Goal: Task Accomplishment & Management: Manage account settings

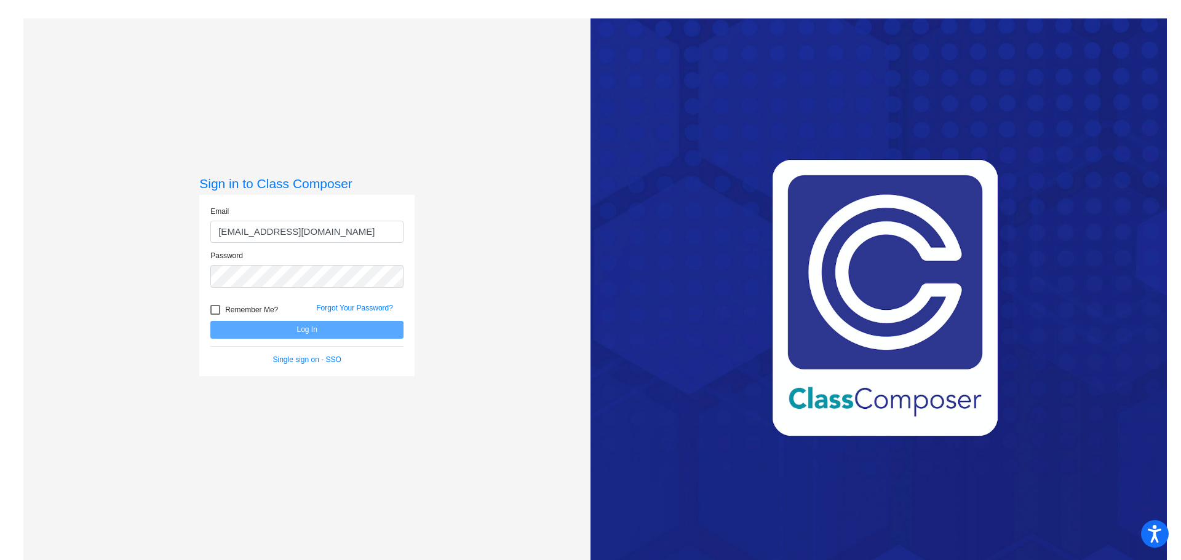
type input "[EMAIL_ADDRESS][DOMAIN_NAME]"
click at [210, 321] on button "Log In" at bounding box center [306, 330] width 193 height 18
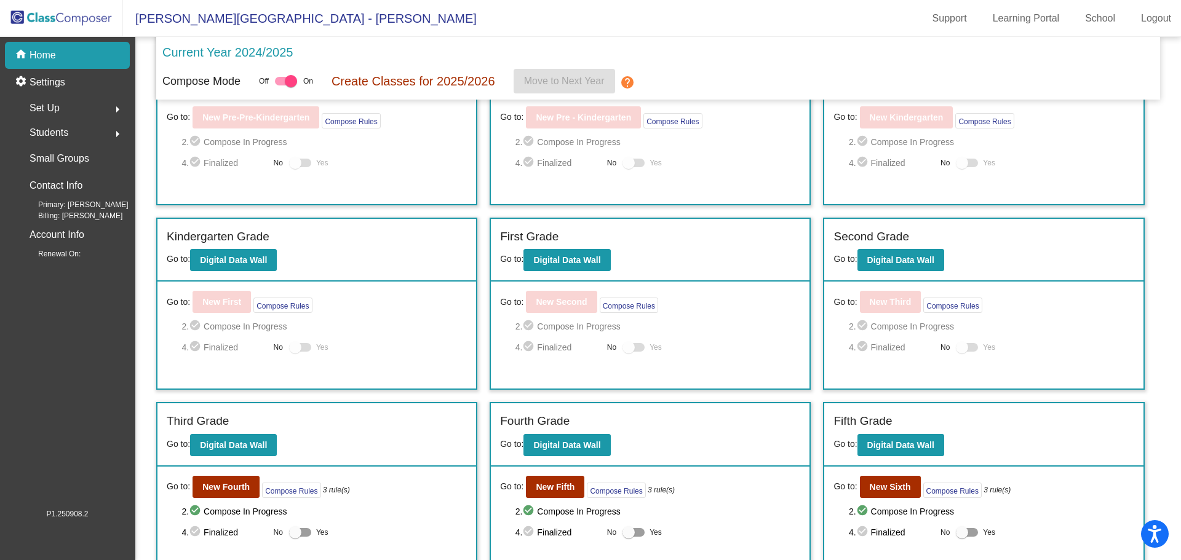
scroll to position [167, 0]
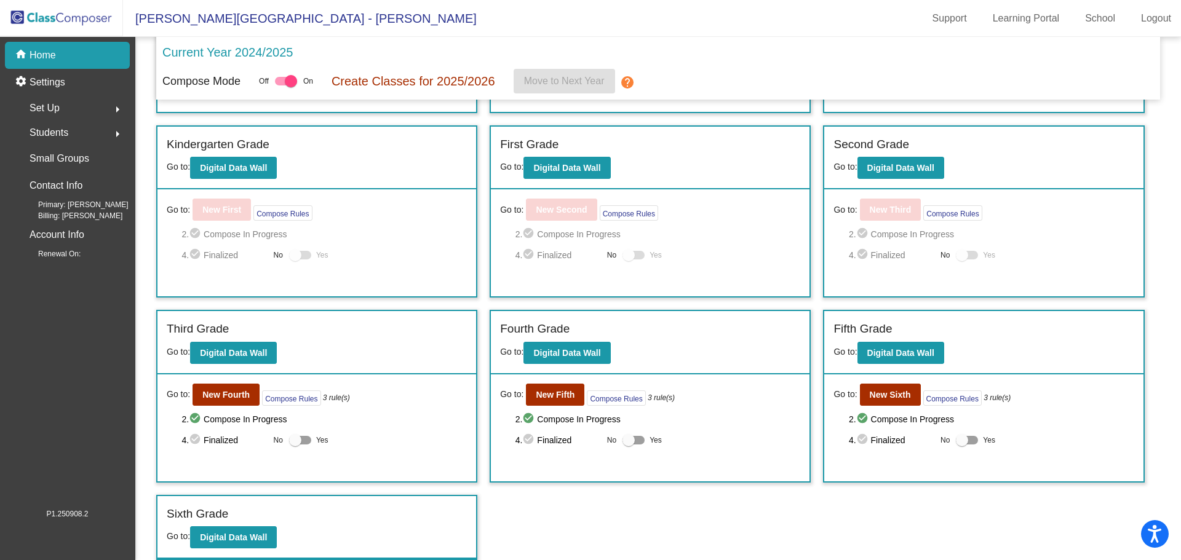
click at [84, 127] on div "Students arrow_right" at bounding box center [70, 133] width 117 height 25
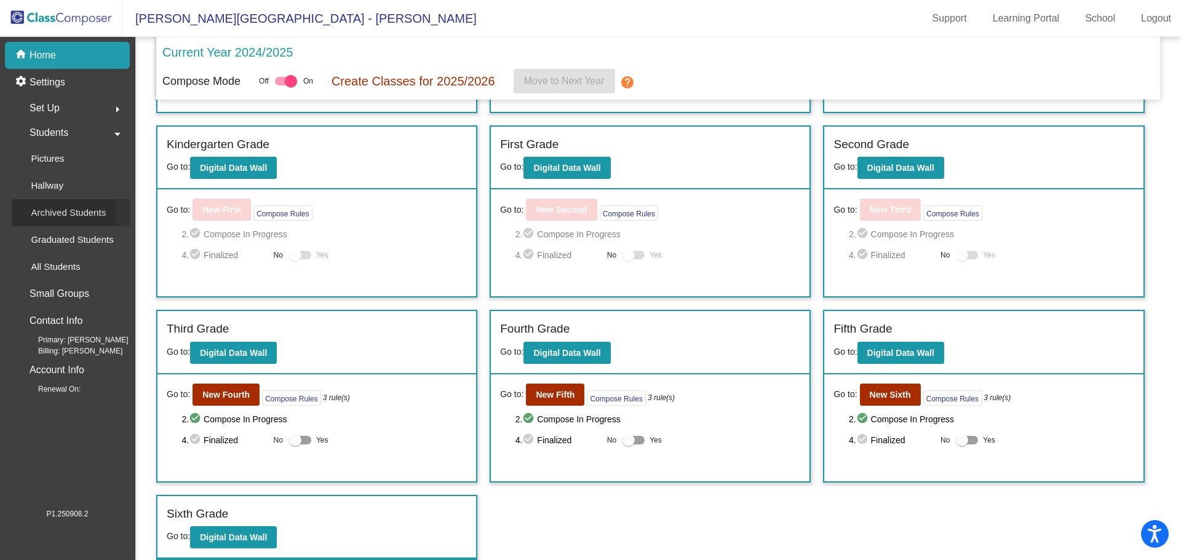
click at [54, 208] on p "Archived Students" at bounding box center [68, 212] width 75 height 15
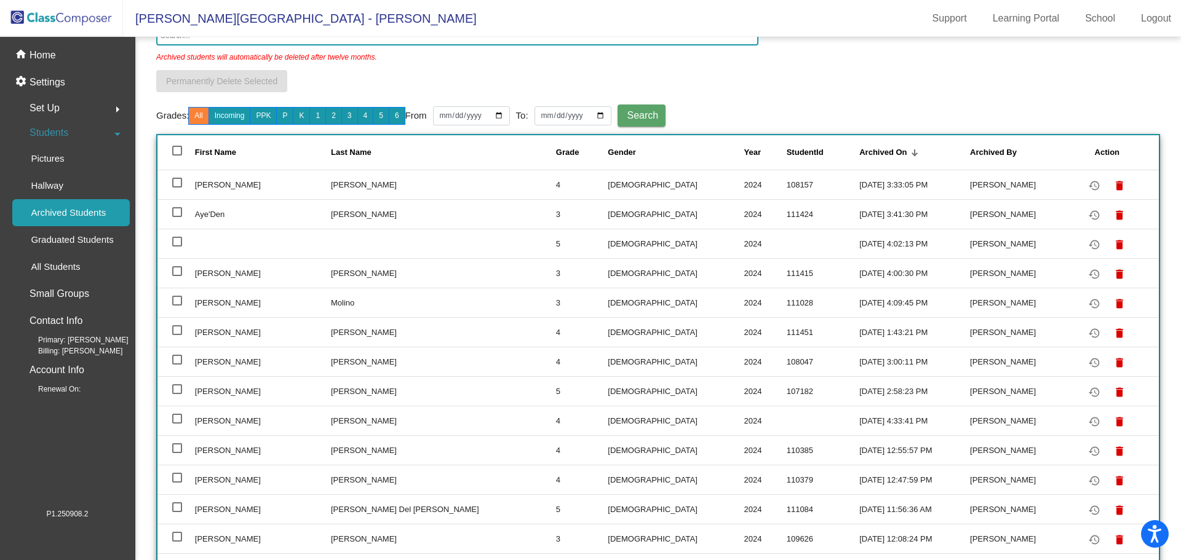
scroll to position [96, 0]
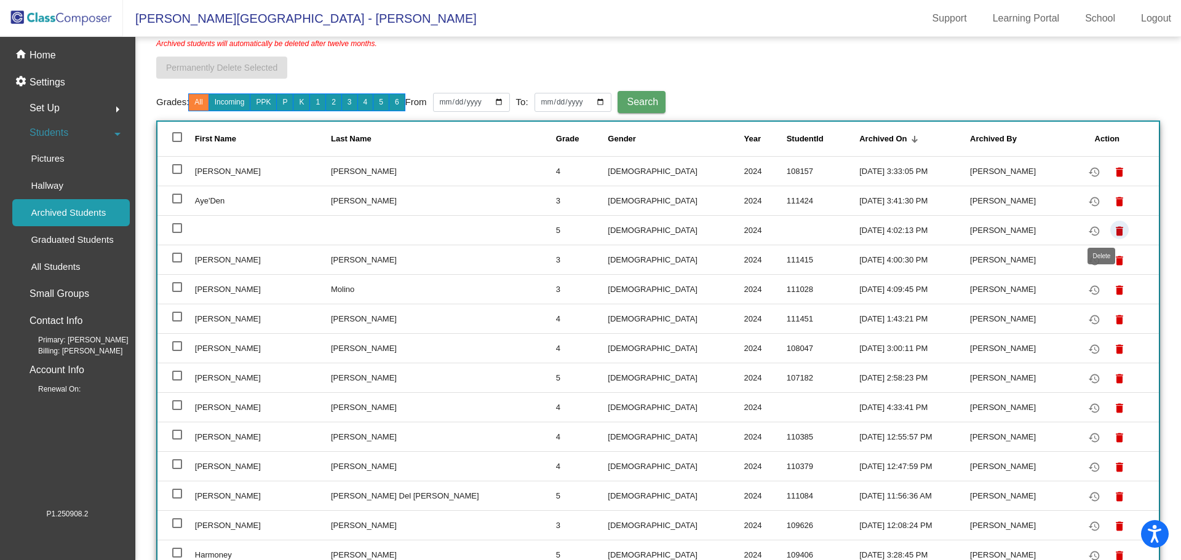
click at [1112, 227] on mat-icon "delete" at bounding box center [1119, 231] width 15 height 15
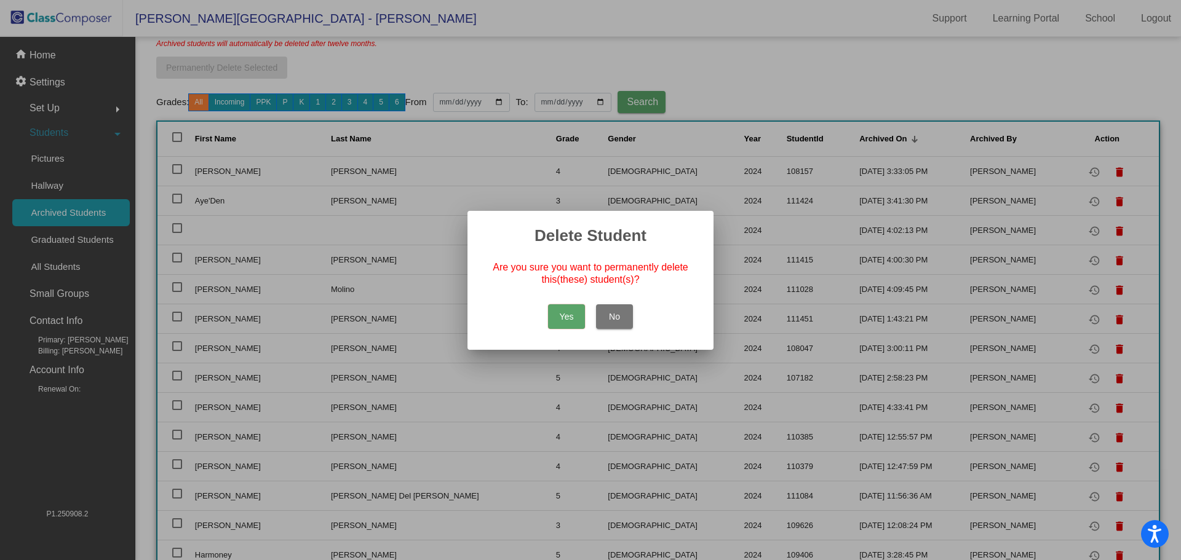
click at [563, 314] on button "Yes" at bounding box center [566, 316] width 37 height 25
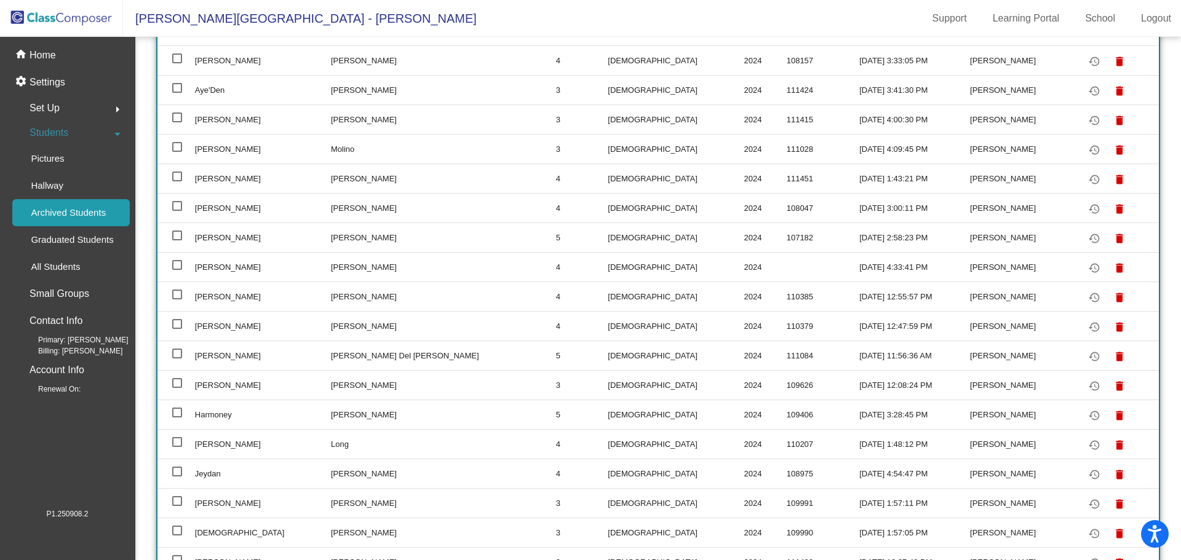
scroll to position [208, 0]
click at [176, 351] on div at bounding box center [177, 352] width 10 height 10
click at [177, 357] on input "select row 12" at bounding box center [177, 357] width 1 height 1
checkbox input "true"
click at [1087, 352] on mat-icon "restore" at bounding box center [1094, 355] width 15 height 15
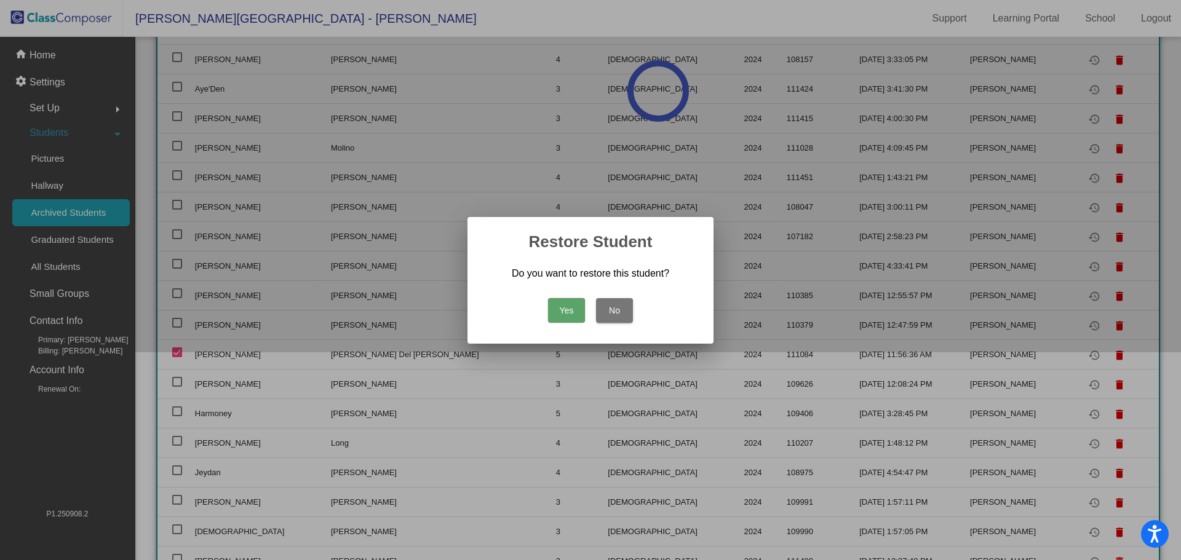
click at [556, 303] on button "Yes" at bounding box center [566, 310] width 37 height 25
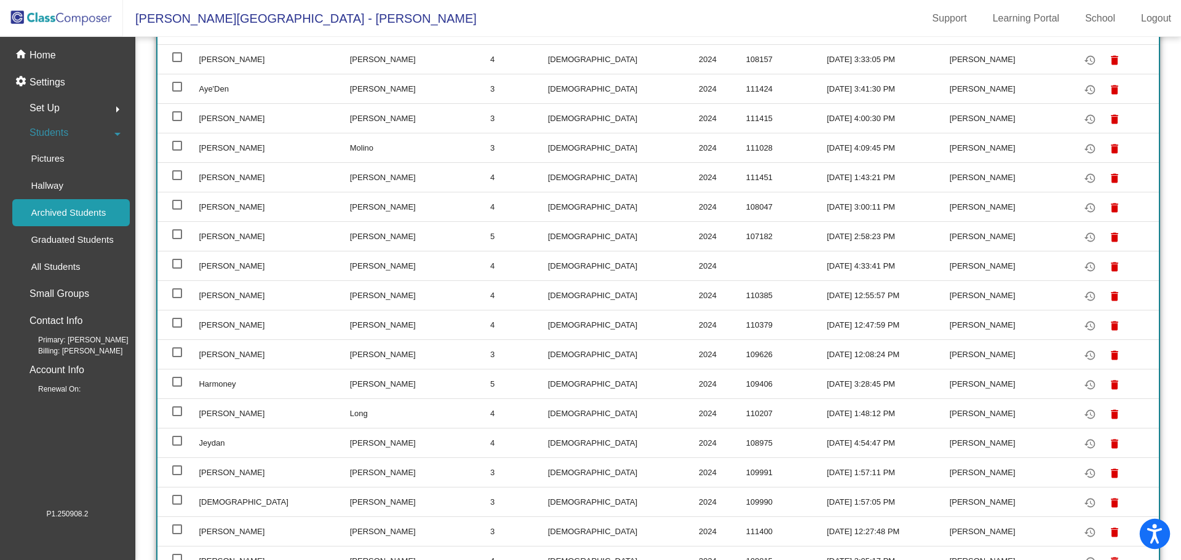
click at [1147, 527] on icon "Open accessiBe: accessibility options, statement and help" at bounding box center [1154, 534] width 15 height 20
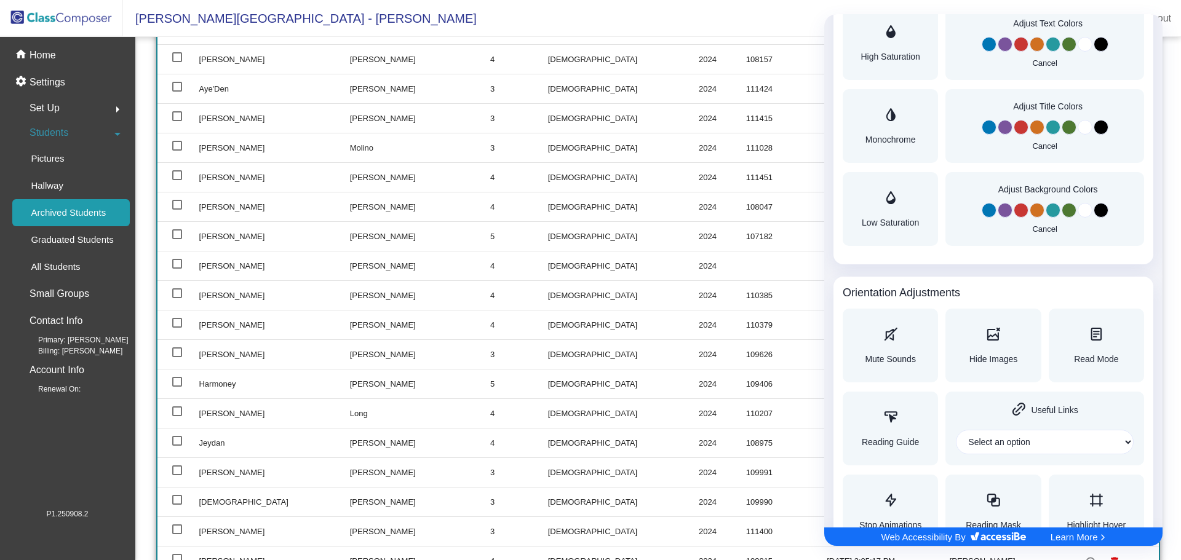
scroll to position [1194, 0]
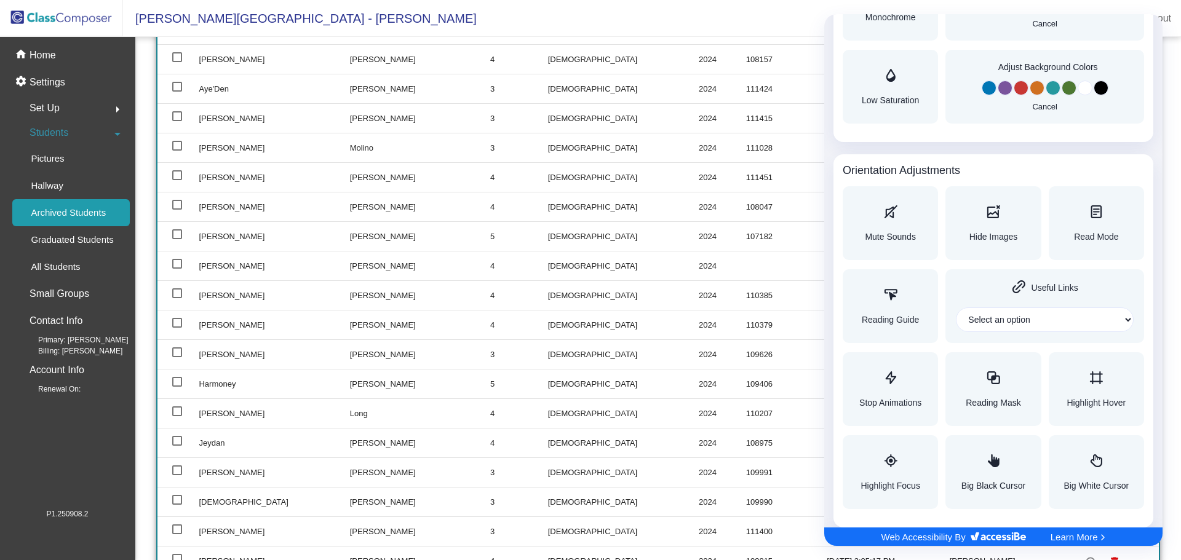
click at [54, 51] on div at bounding box center [590, 280] width 1181 height 560
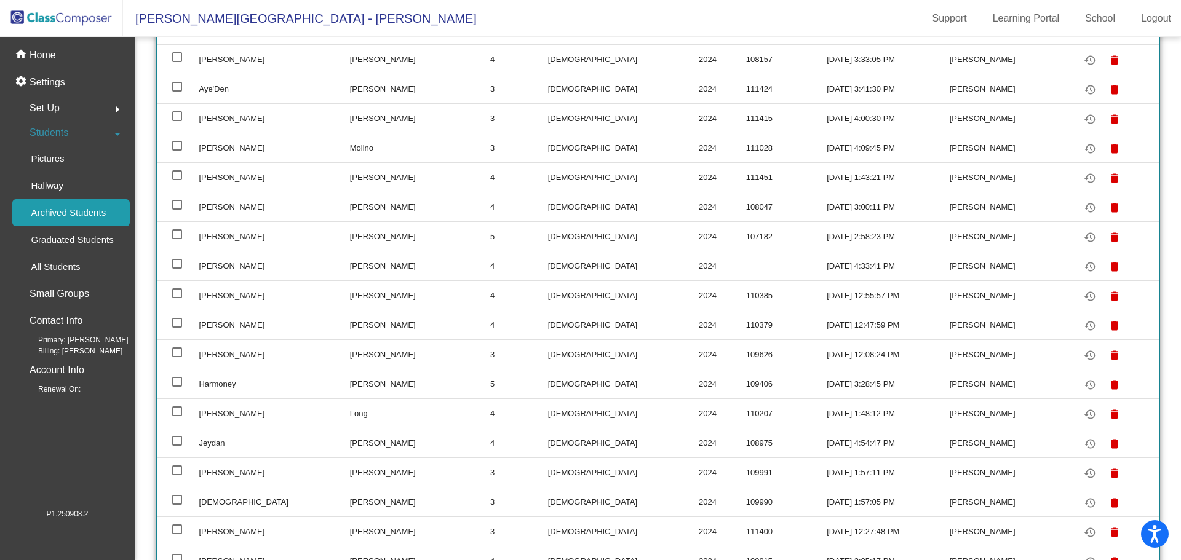
scroll to position [0, 0]
click at [46, 55] on p "Home" at bounding box center [43, 55] width 26 height 15
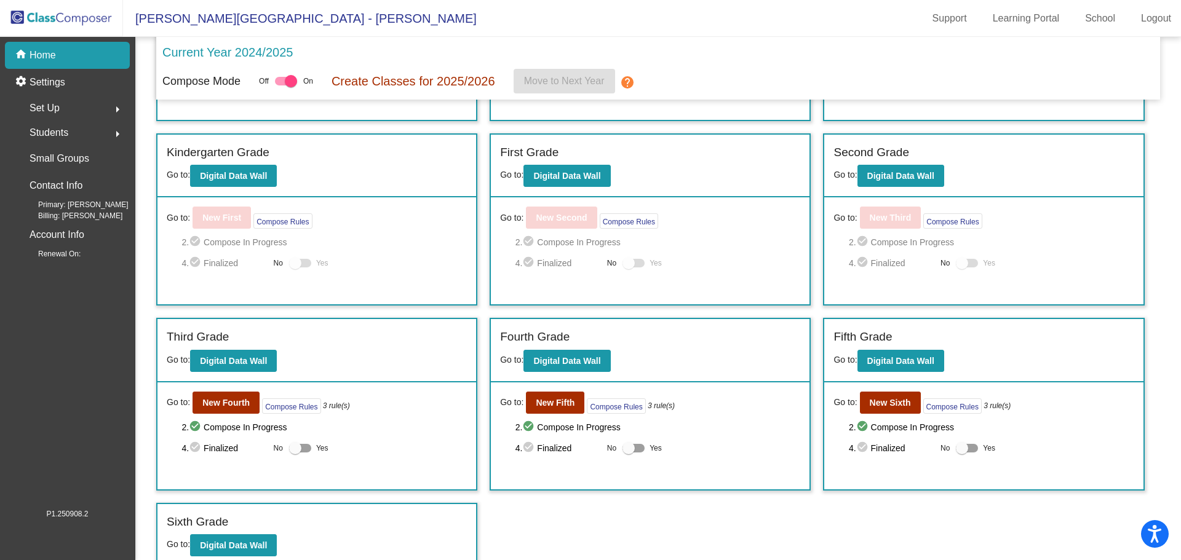
scroll to position [167, 0]
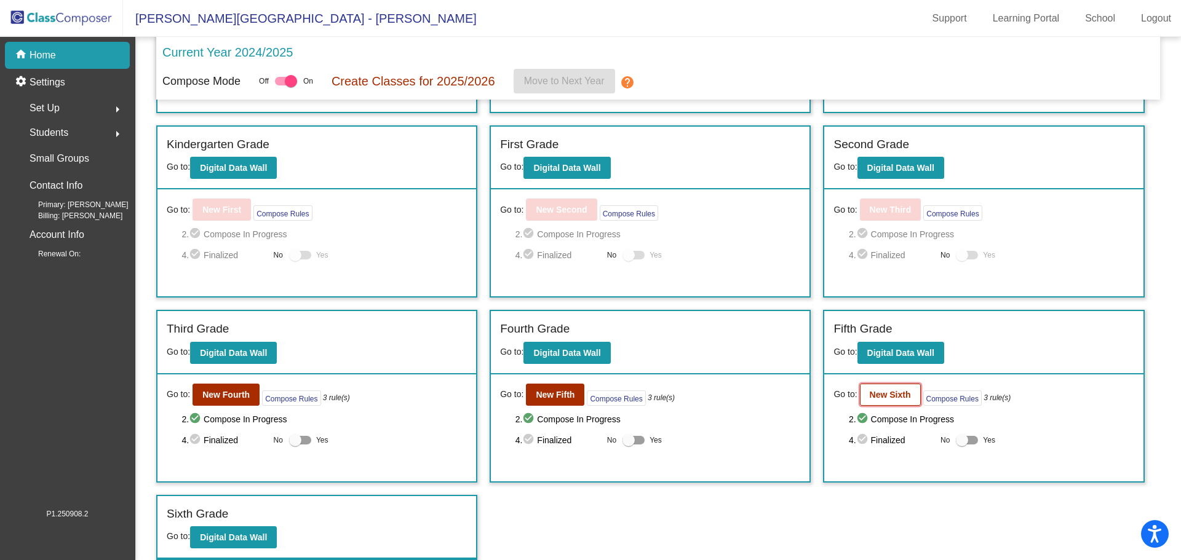
click at [887, 392] on b "New Sixth" at bounding box center [890, 395] width 41 height 10
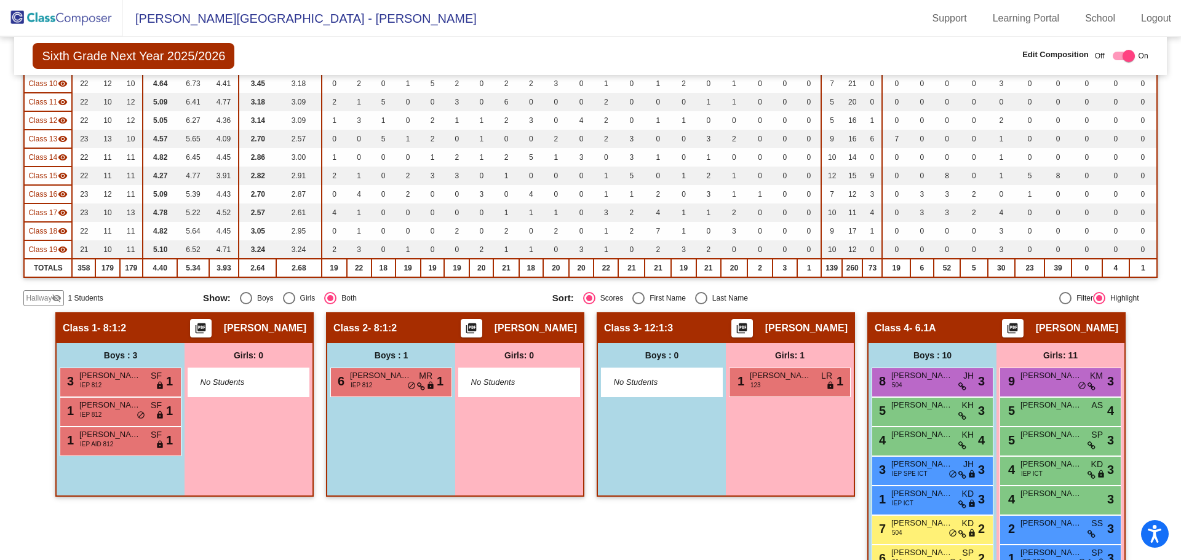
scroll to position [347, 0]
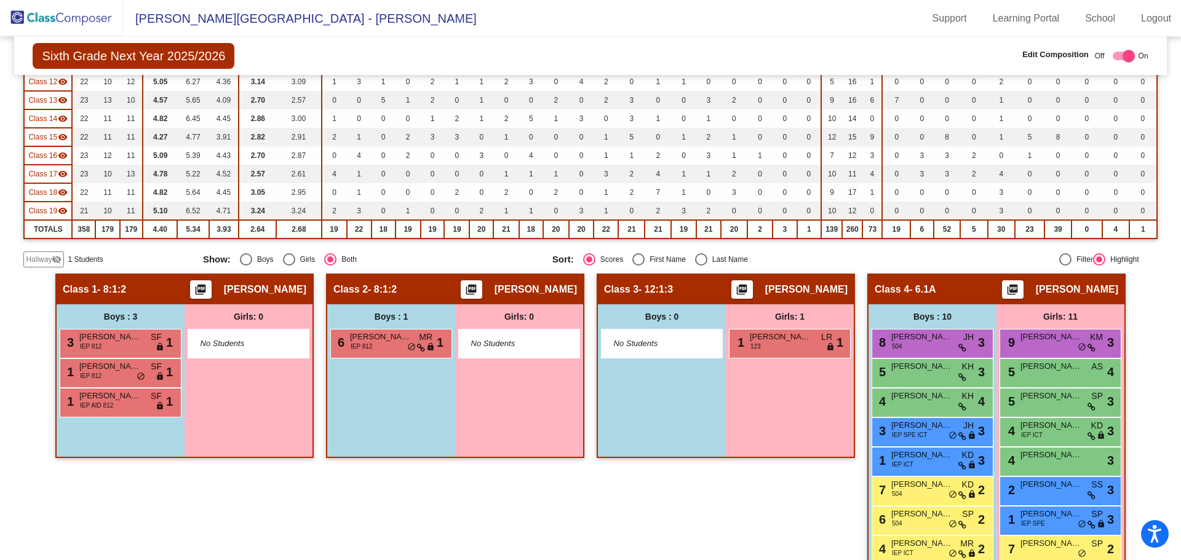
click at [47, 256] on span "Hallway" at bounding box center [39, 259] width 26 height 11
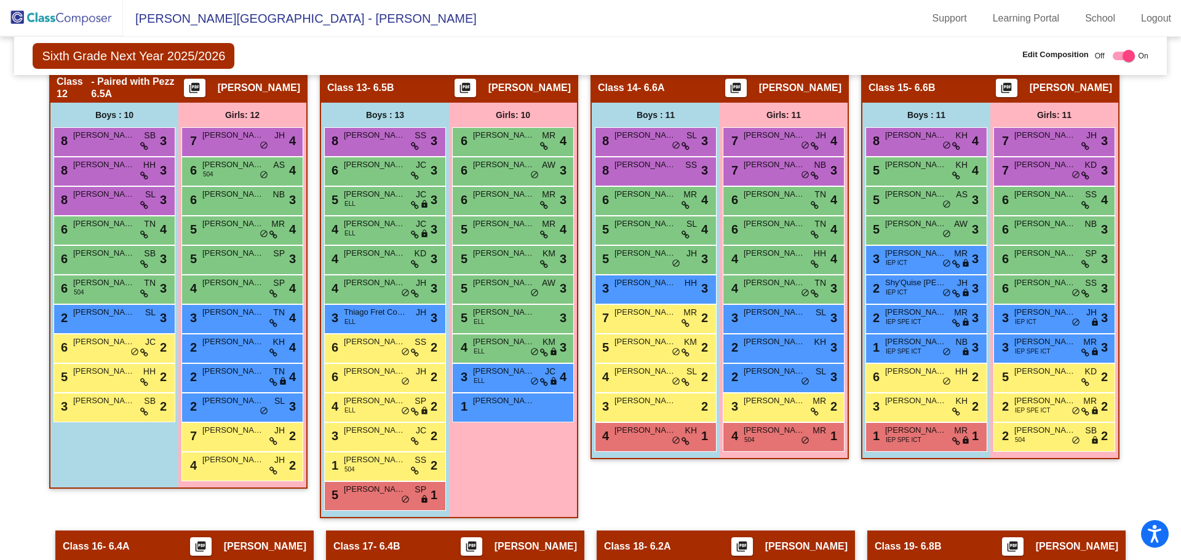
scroll to position [1613, 0]
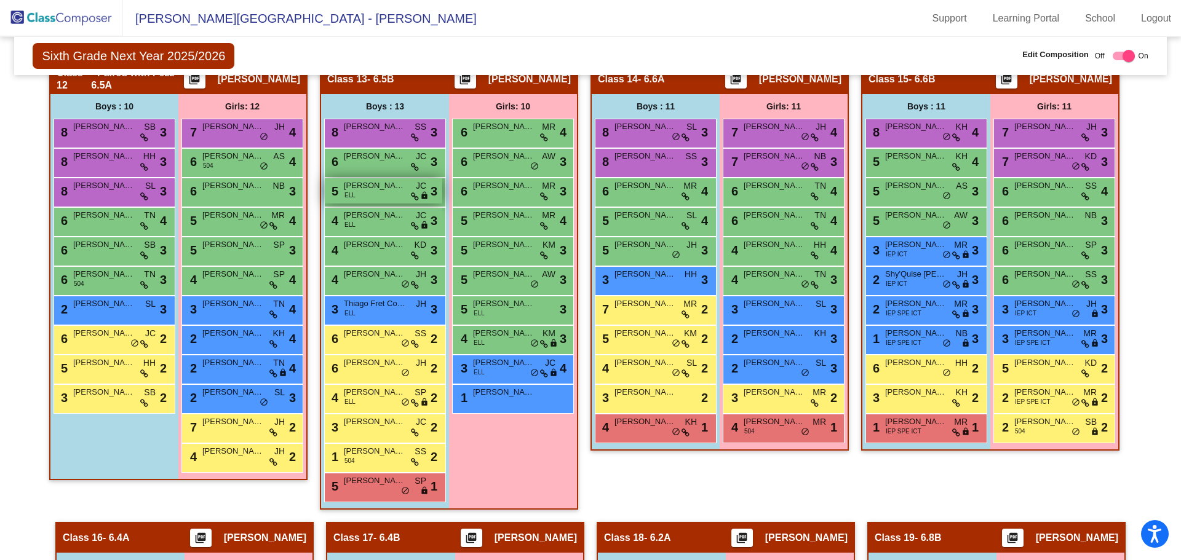
click at [346, 190] on span "[PERSON_NAME] Del [PERSON_NAME]" at bounding box center [375, 186] width 62 height 12
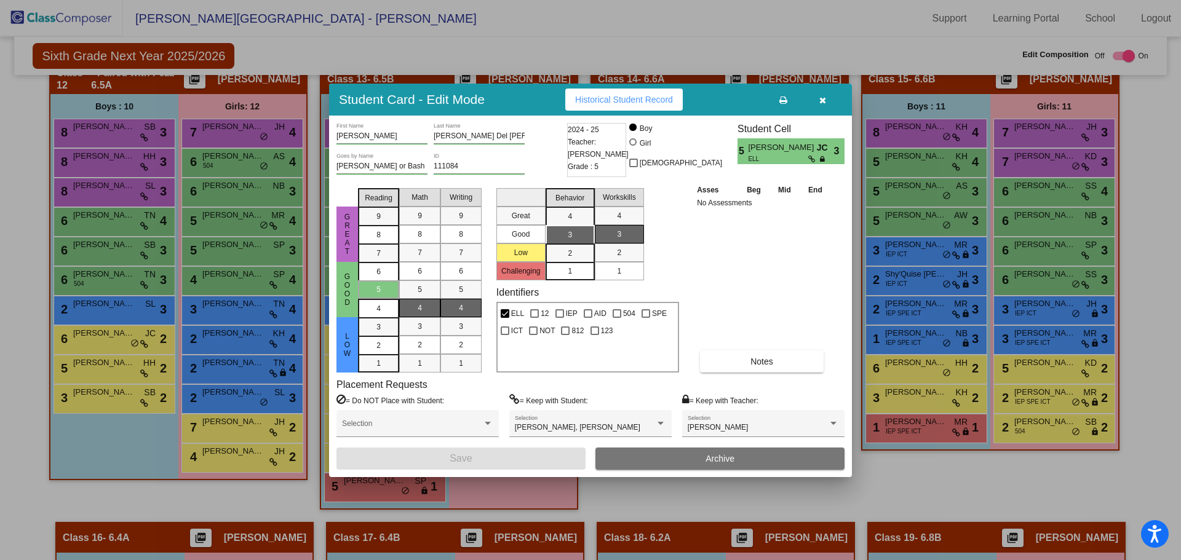
click at [823, 97] on icon "button" at bounding box center [822, 100] width 7 height 9
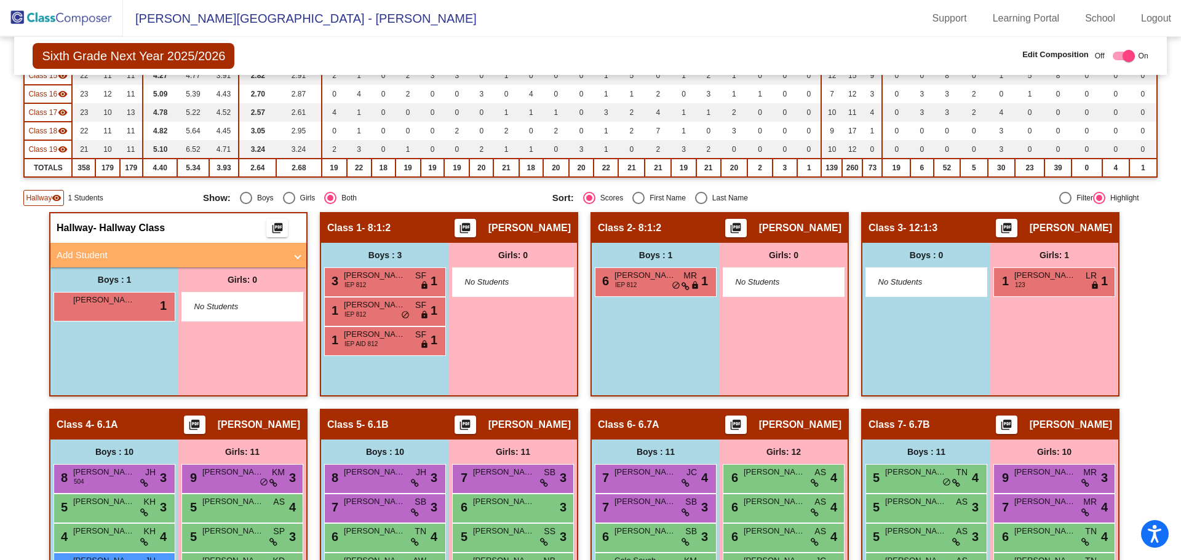
scroll to position [394, 0]
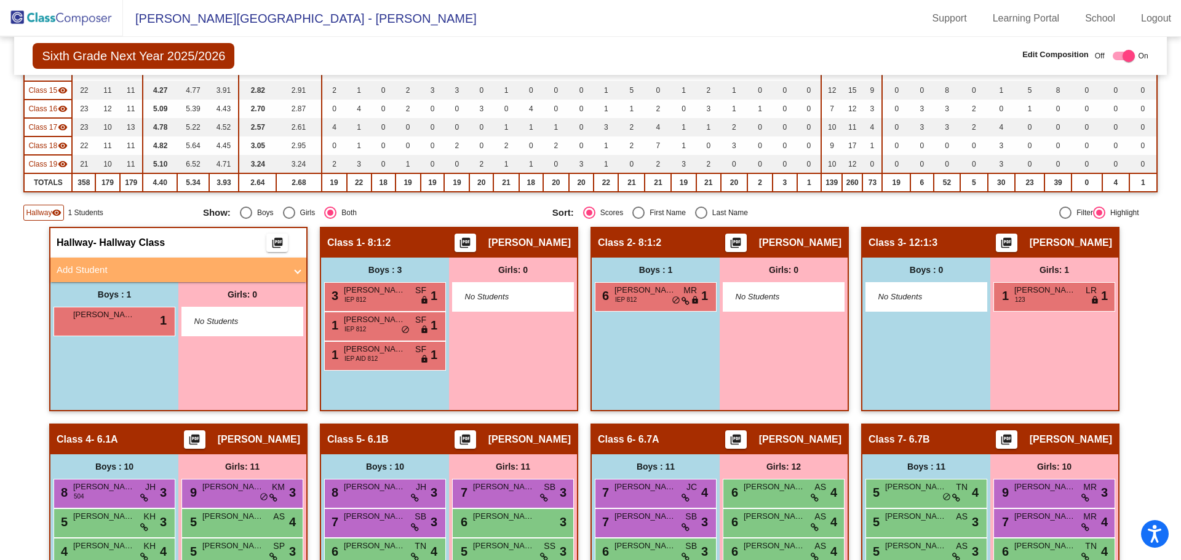
click at [1165, 123] on mat-sidenav-content "Sixth Grade Next Year 2025/2026 Edit Composition Off On Incoming Digital Data W…" at bounding box center [590, 298] width 1181 height 523
